Goal: Transaction & Acquisition: Purchase product/service

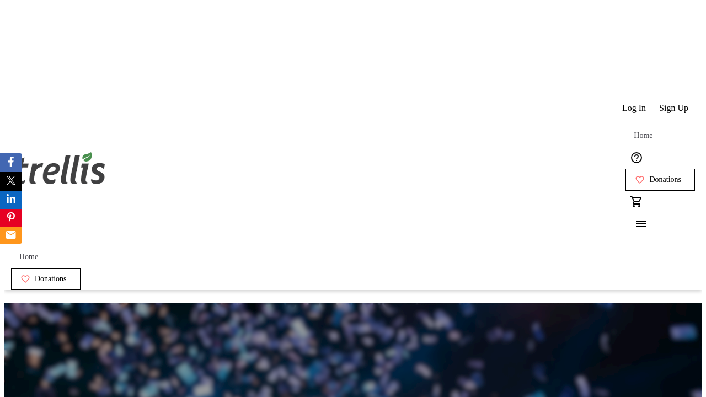
click at [675, 103] on span "Sign Up" at bounding box center [673, 108] width 29 height 10
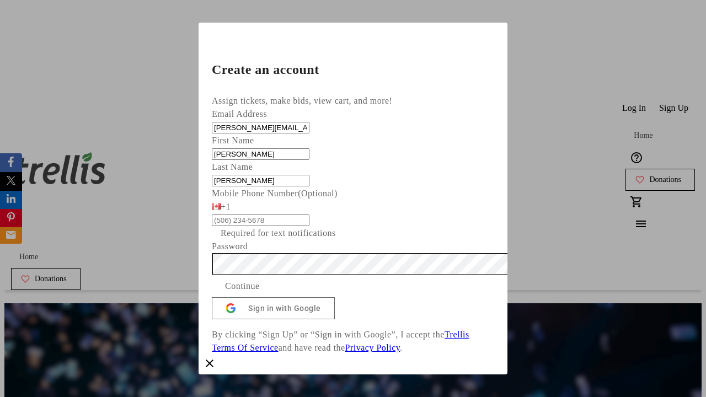
click at [260, 293] on span "Continue" at bounding box center [242, 286] width 35 height 13
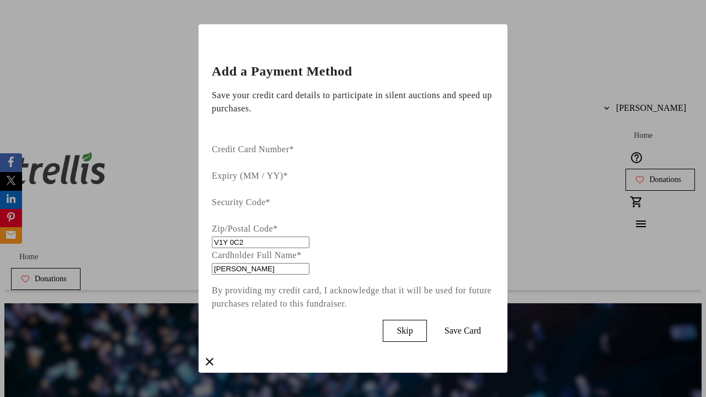
type input "V1Y 0C2"
click at [481, 326] on span "Save Card" at bounding box center [463, 331] width 36 height 10
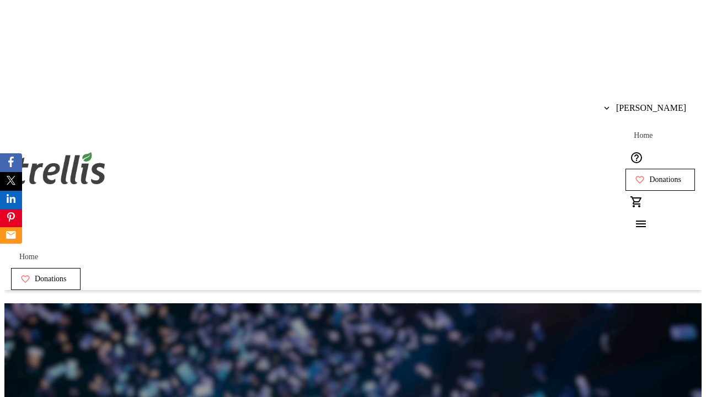
click at [649, 175] on span "Donations" at bounding box center [665, 179] width 32 height 9
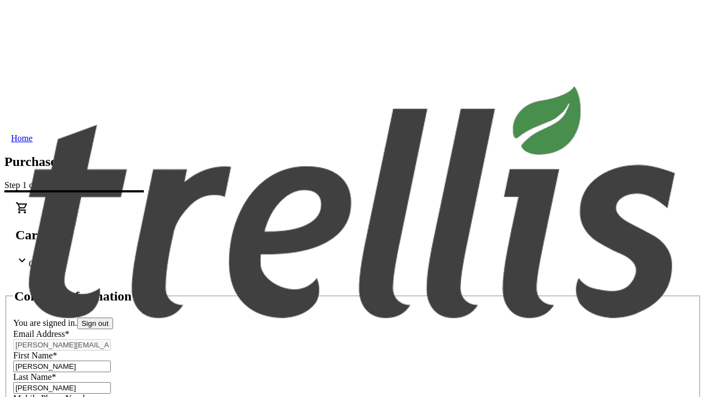
select select "CA"
type input "[STREET_ADDRESS][PERSON_NAME]"
type input "Kelowna"
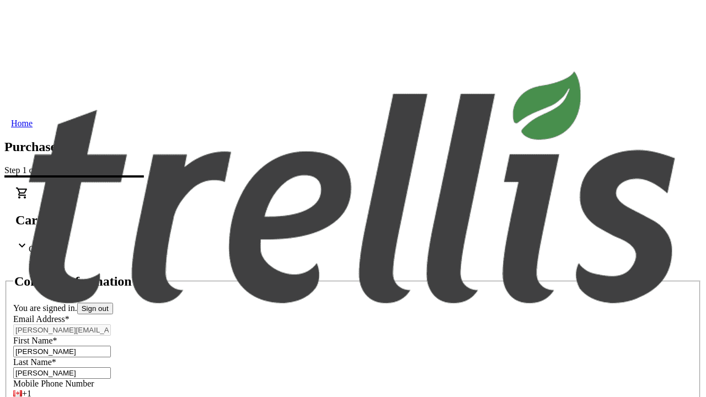
select select "BC"
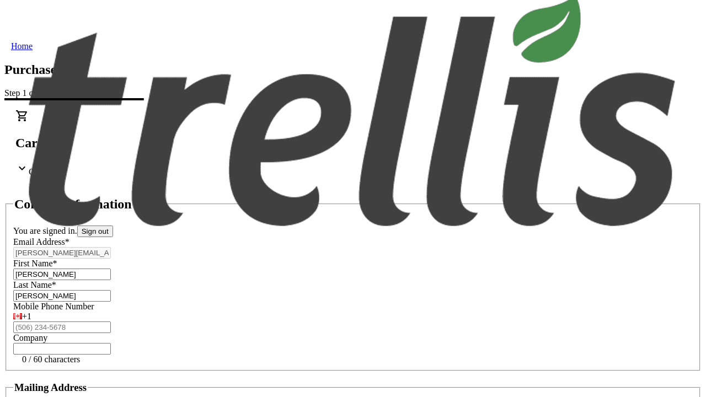
type input "Kelowna"
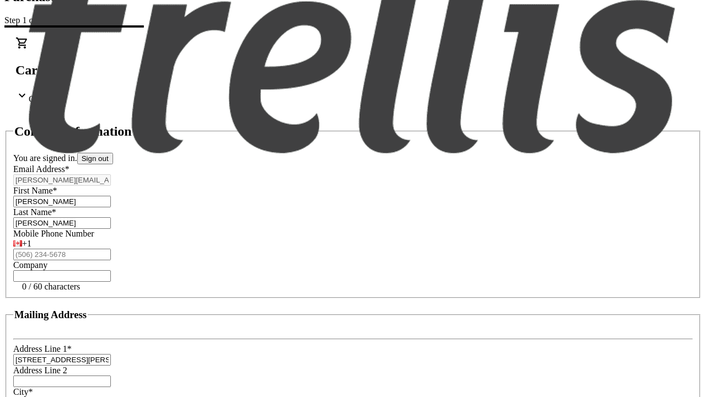
type input "V1Y 0C2"
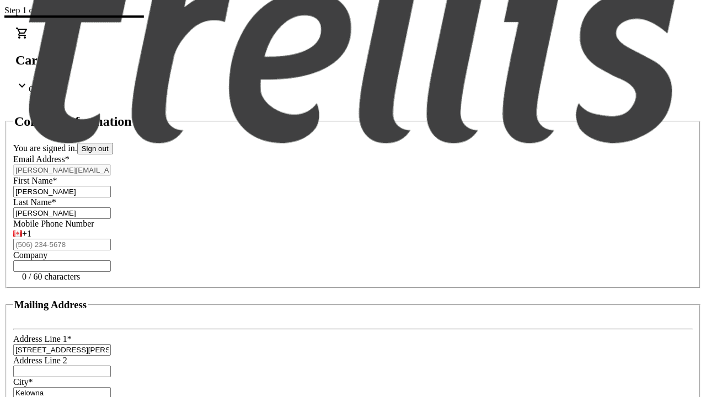
scroll to position [179, 0]
